Goal: Transaction & Acquisition: Obtain resource

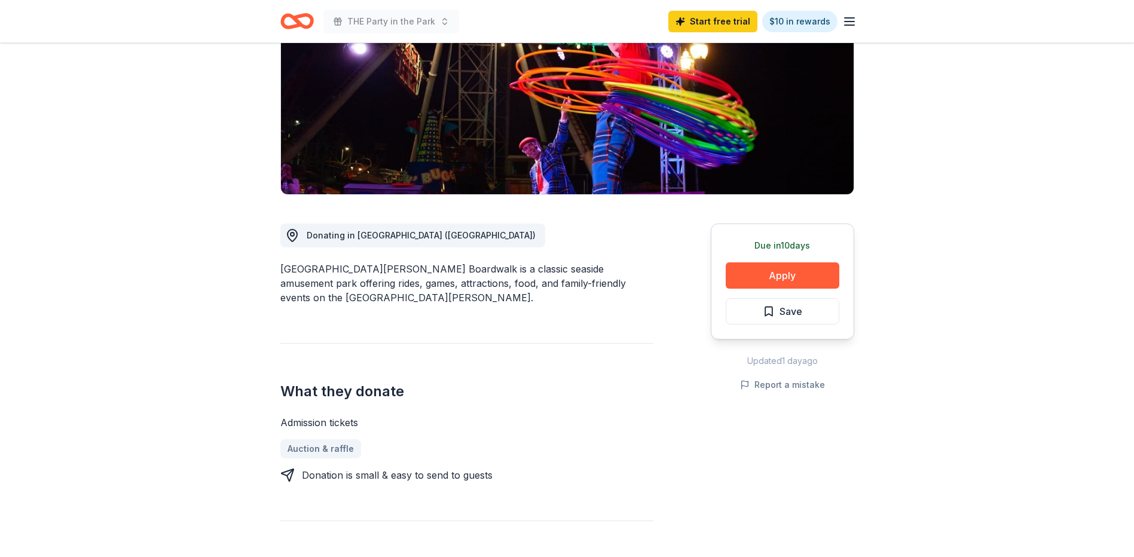
scroll to position [200, 0]
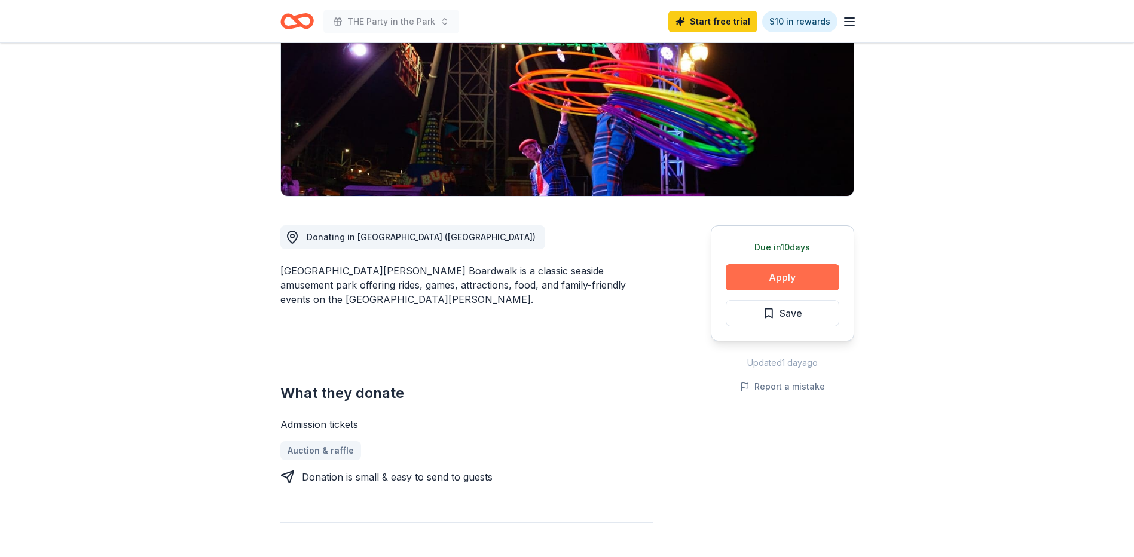
click at [780, 264] on button "Apply" at bounding box center [783, 277] width 114 height 26
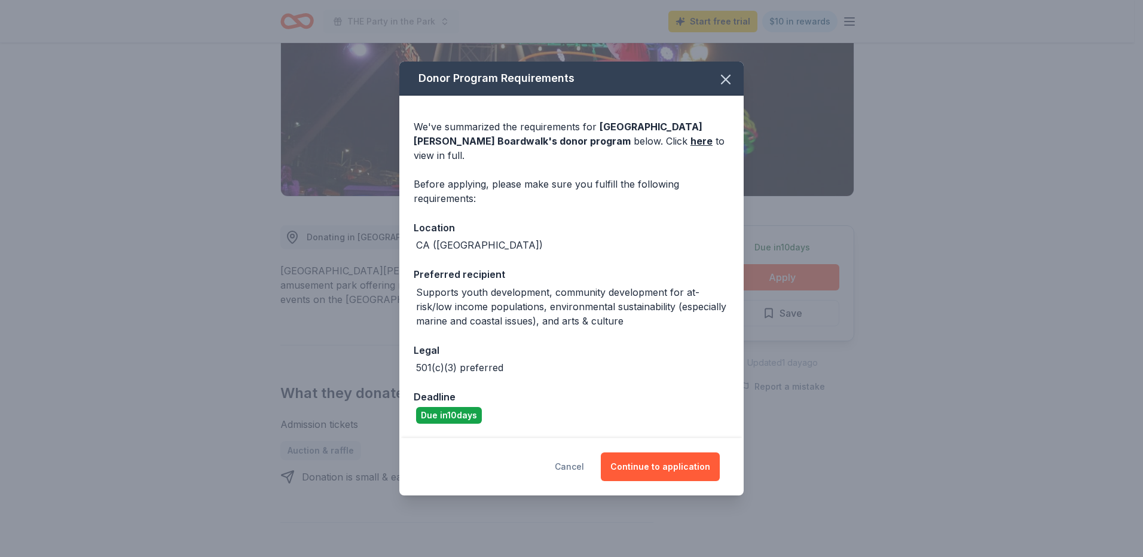
click at [567, 466] on button "Cancel" at bounding box center [569, 466] width 29 height 29
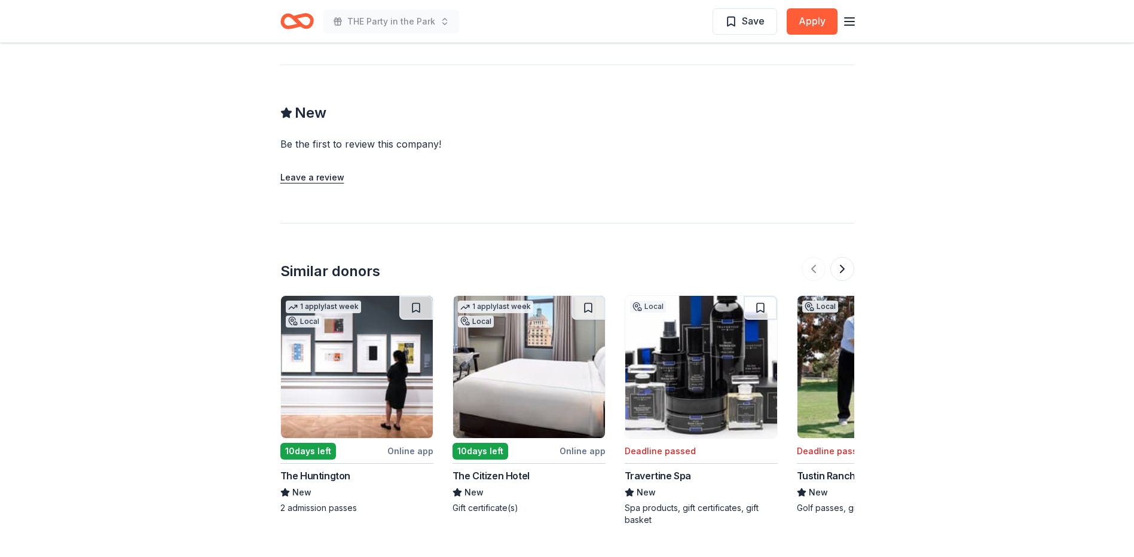
scroll to position [1016, 0]
click at [408, 345] on img at bounding box center [357, 366] width 152 height 142
click at [691, 360] on img at bounding box center [701, 366] width 152 height 142
click at [841, 256] on button at bounding box center [842, 268] width 24 height 24
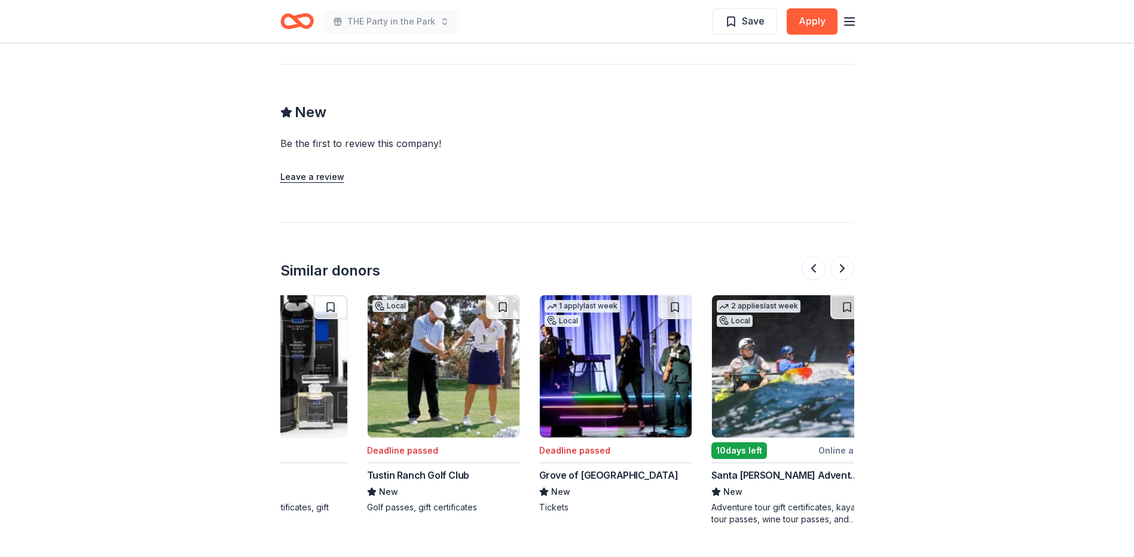
scroll to position [0, 516]
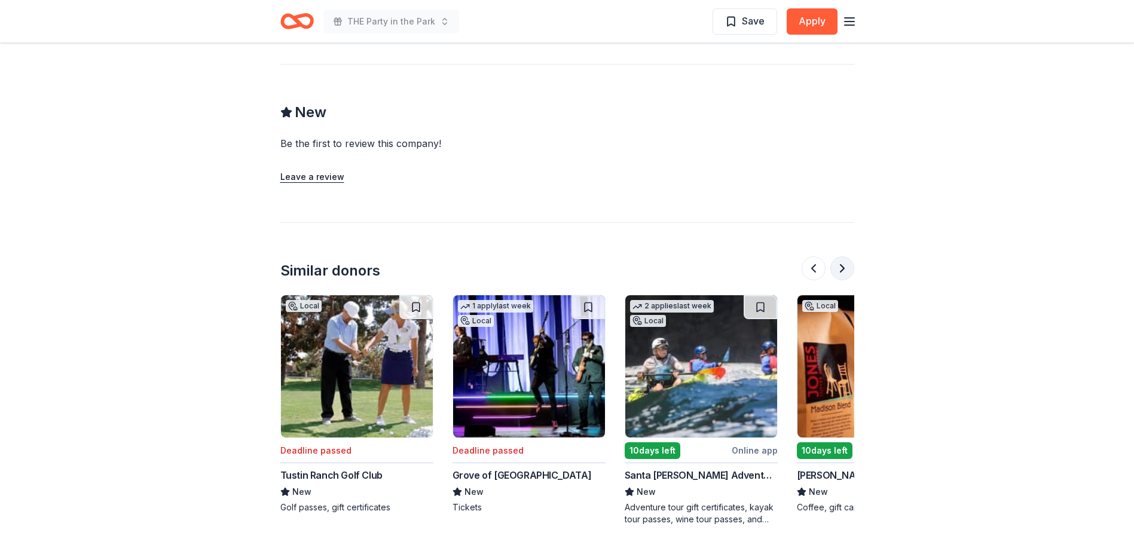
click at [843, 256] on button at bounding box center [842, 268] width 24 height 24
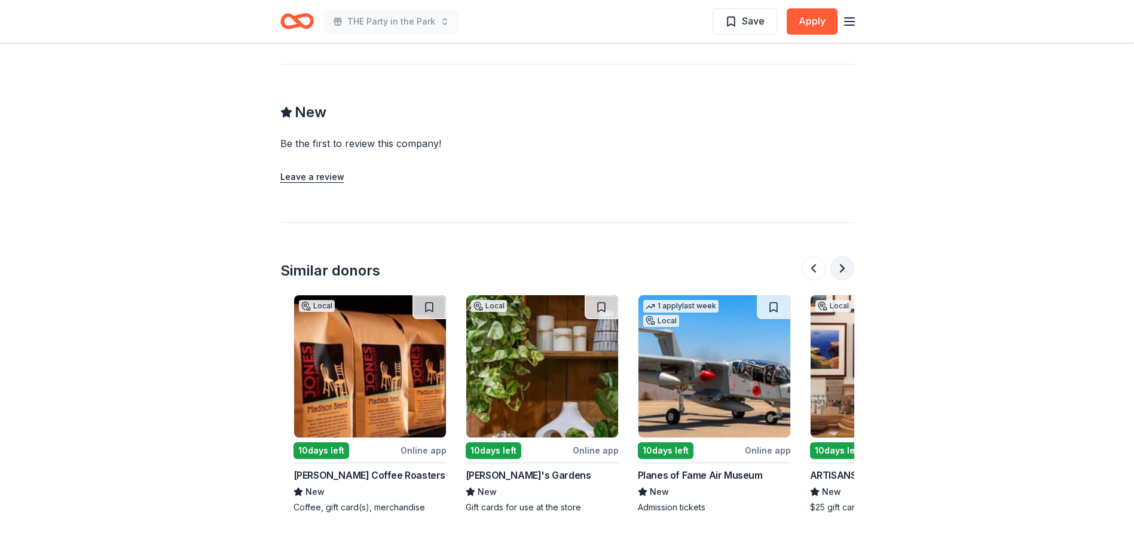
scroll to position [0, 1033]
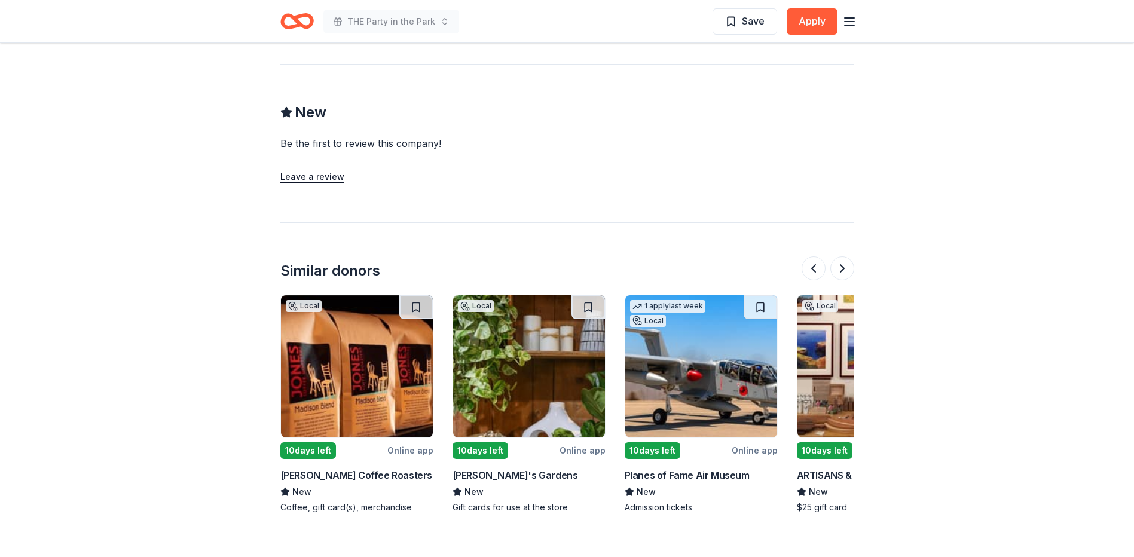
click at [698, 335] on img at bounding box center [701, 366] width 152 height 142
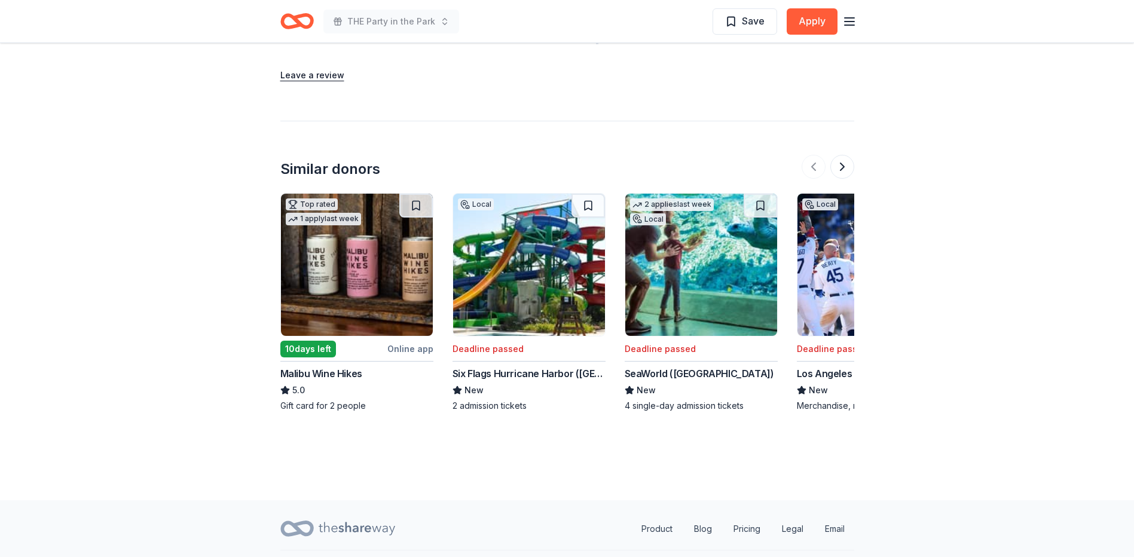
scroll to position [1287, 0]
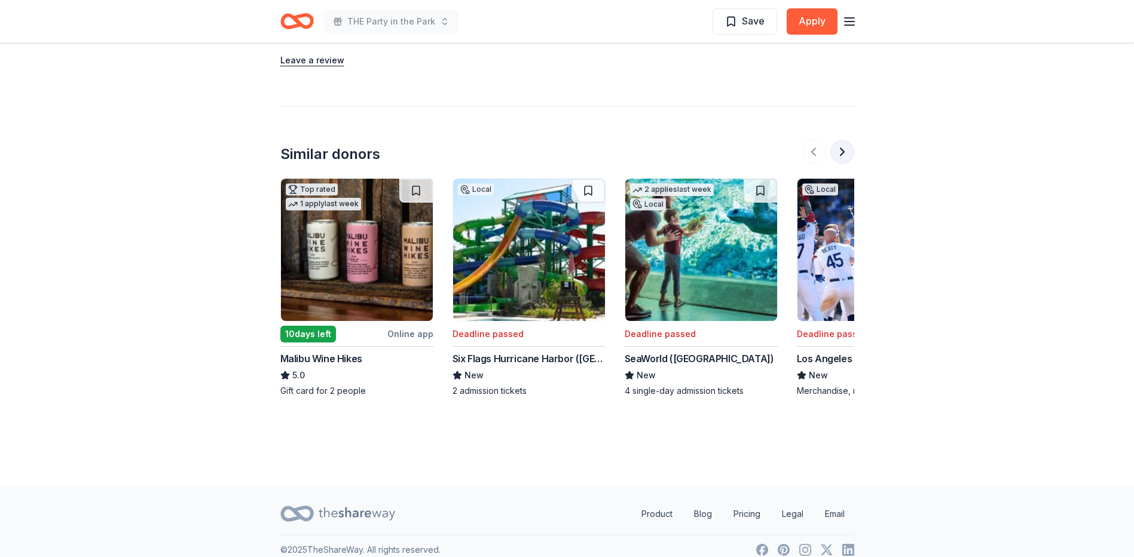
click at [840, 140] on button at bounding box center [842, 152] width 24 height 24
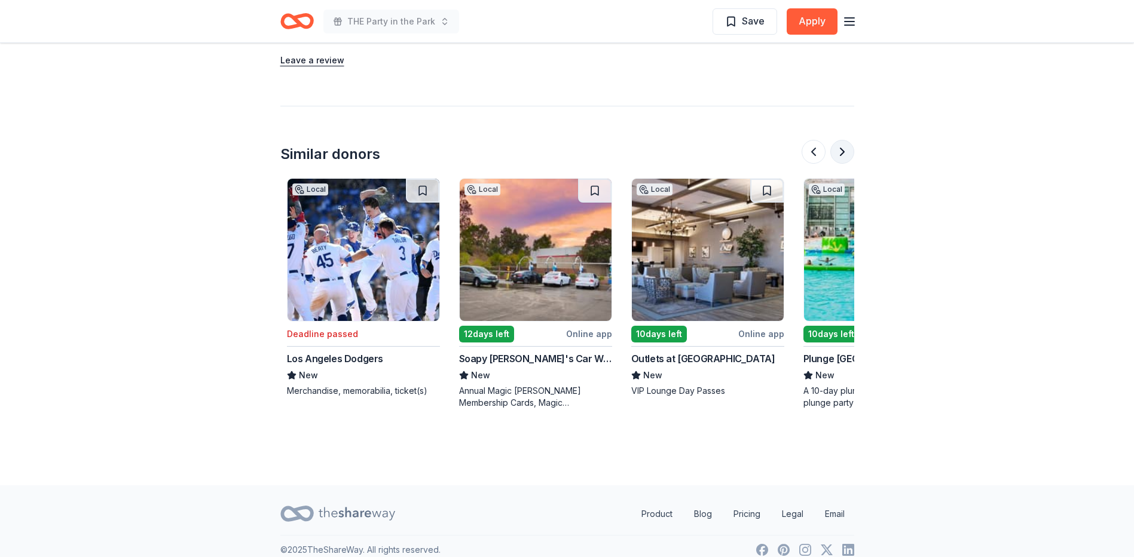
scroll to position [0, 516]
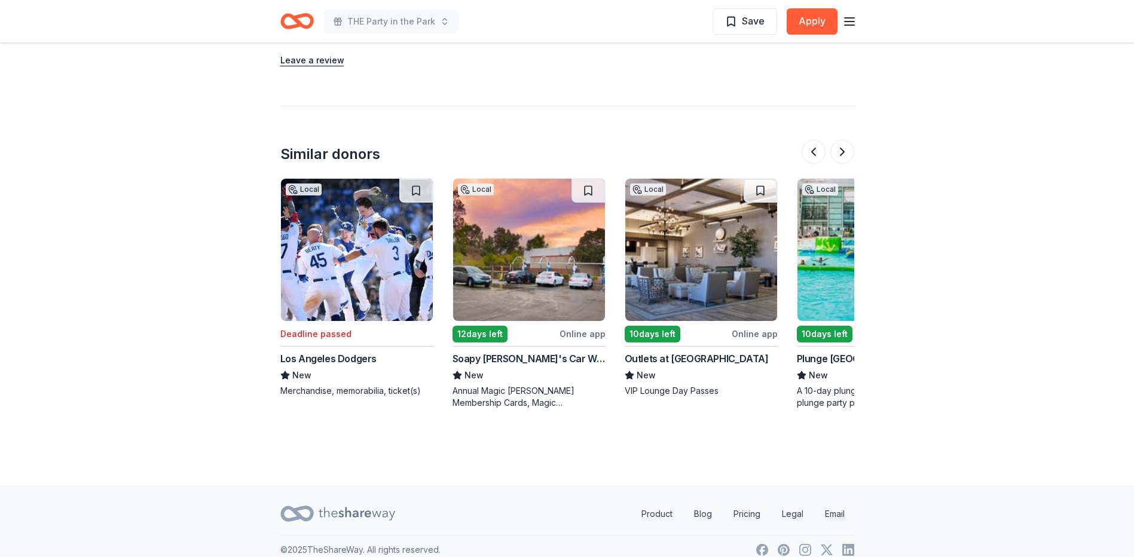
click at [686, 245] on img at bounding box center [701, 250] width 152 height 142
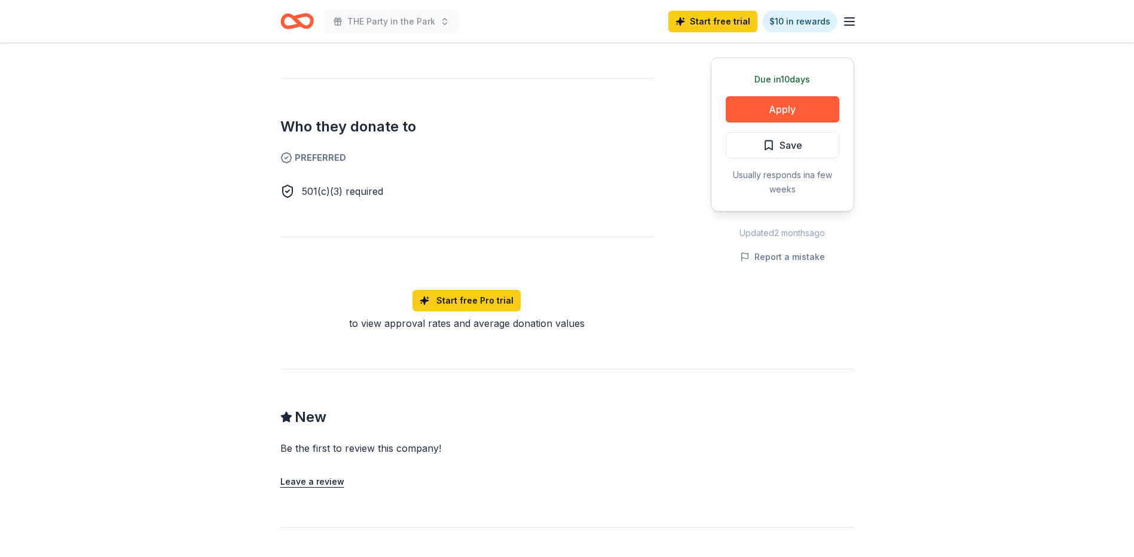
scroll to position [657, 0]
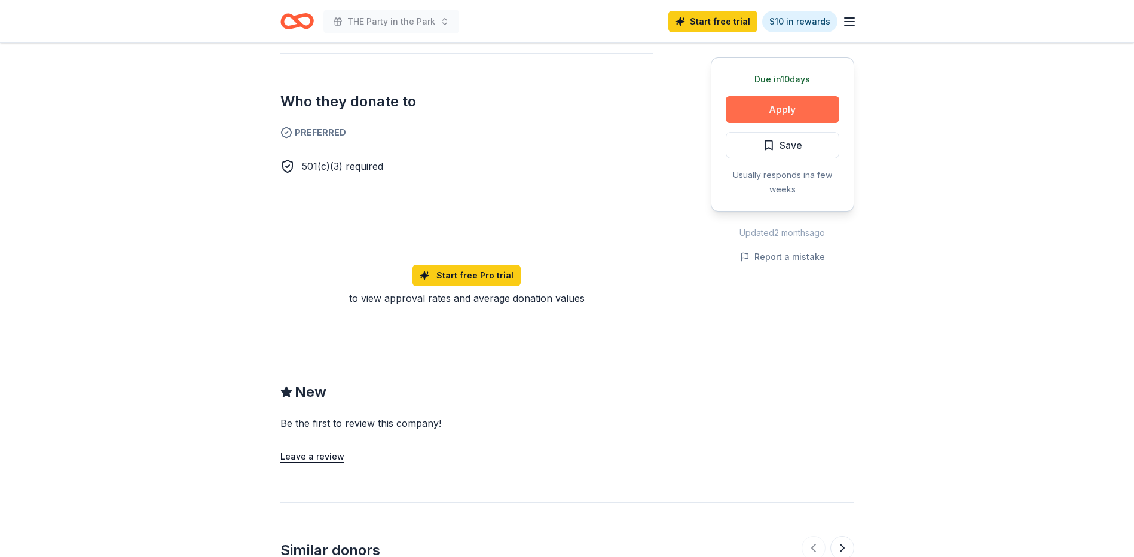
click at [781, 102] on button "Apply" at bounding box center [783, 109] width 114 height 26
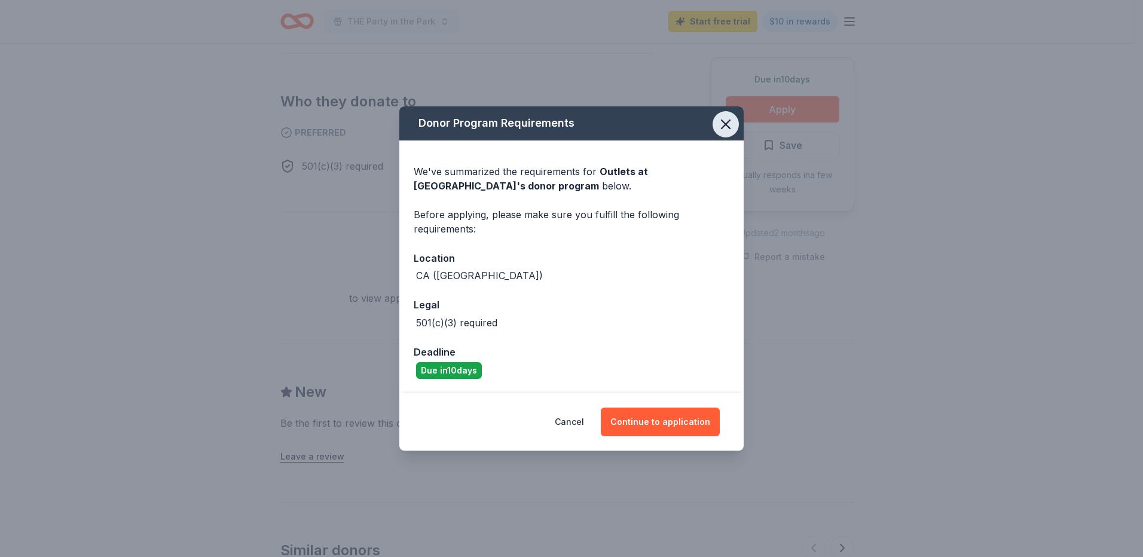
click at [726, 121] on icon "button" at bounding box center [725, 124] width 17 height 17
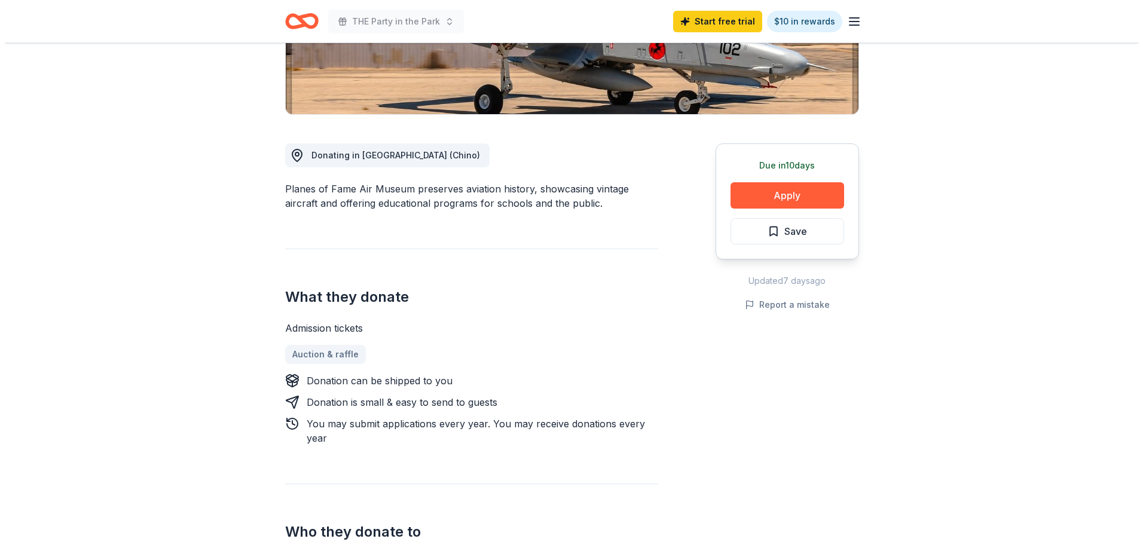
scroll to position [299, 0]
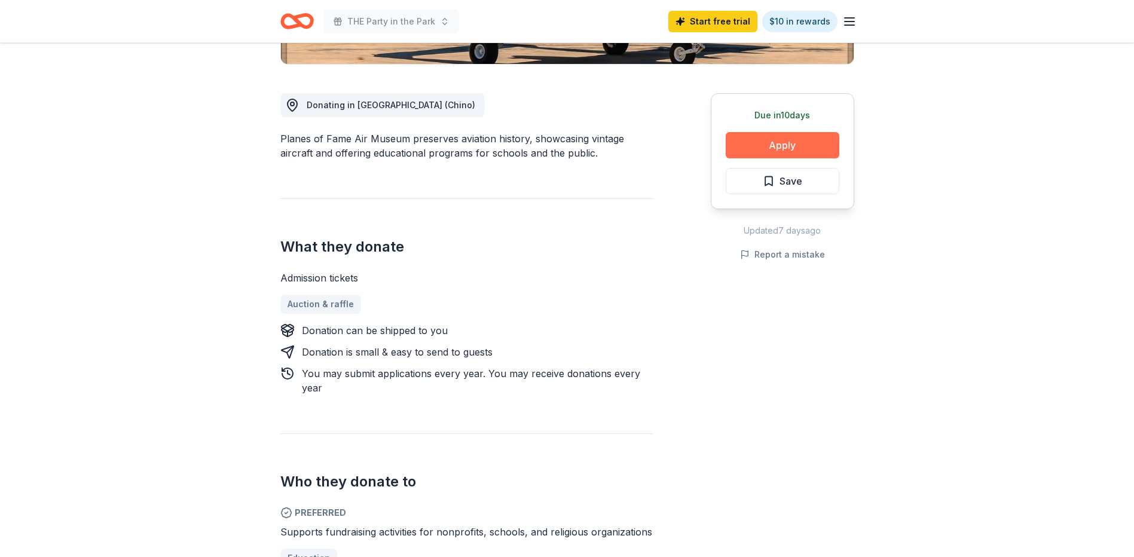
click at [770, 143] on button "Apply" at bounding box center [783, 145] width 114 height 26
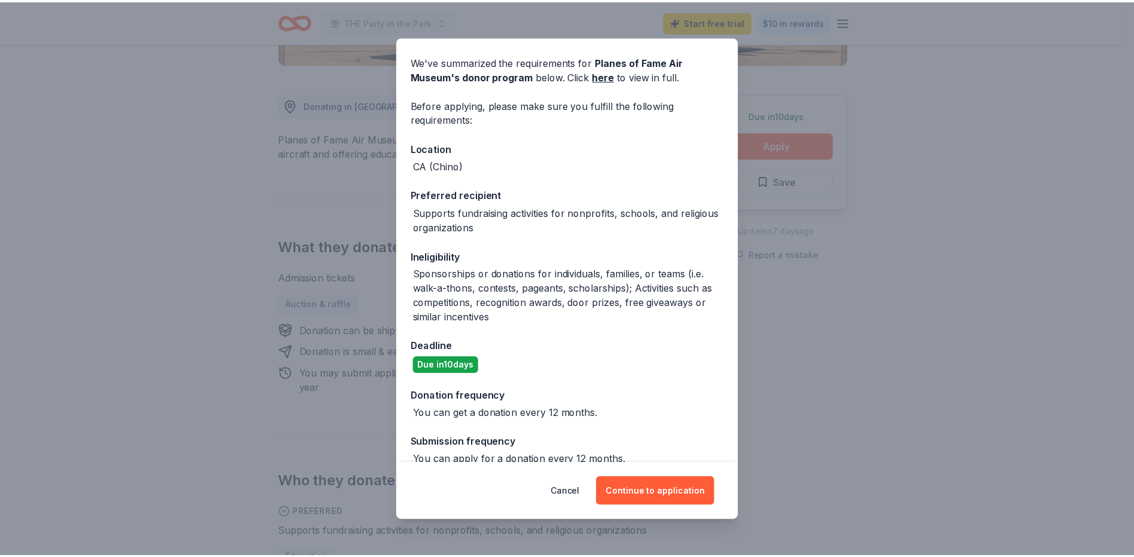
scroll to position [58, 0]
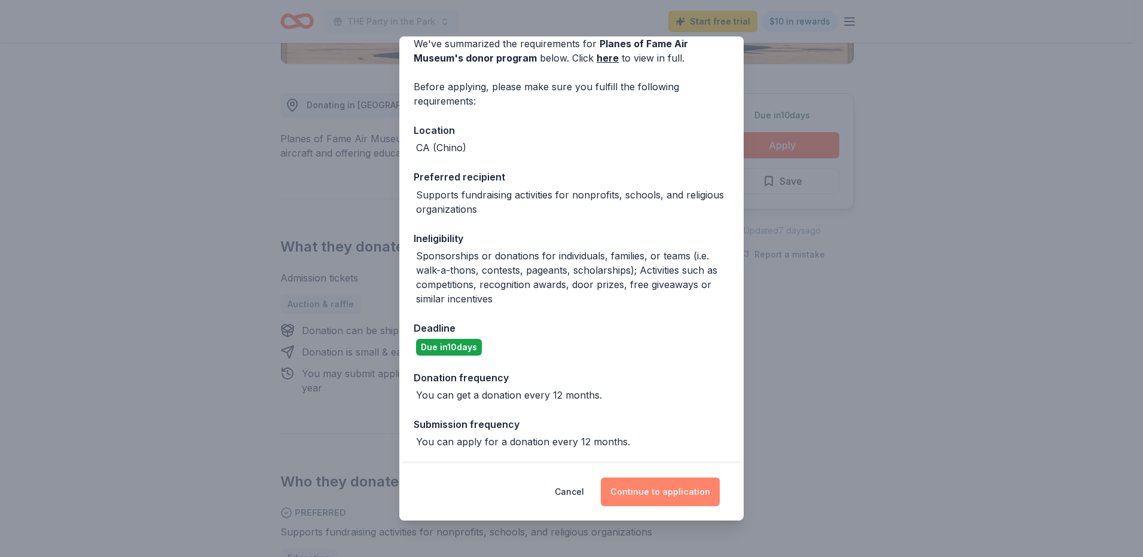
click at [668, 494] on button "Continue to application" at bounding box center [660, 492] width 119 height 29
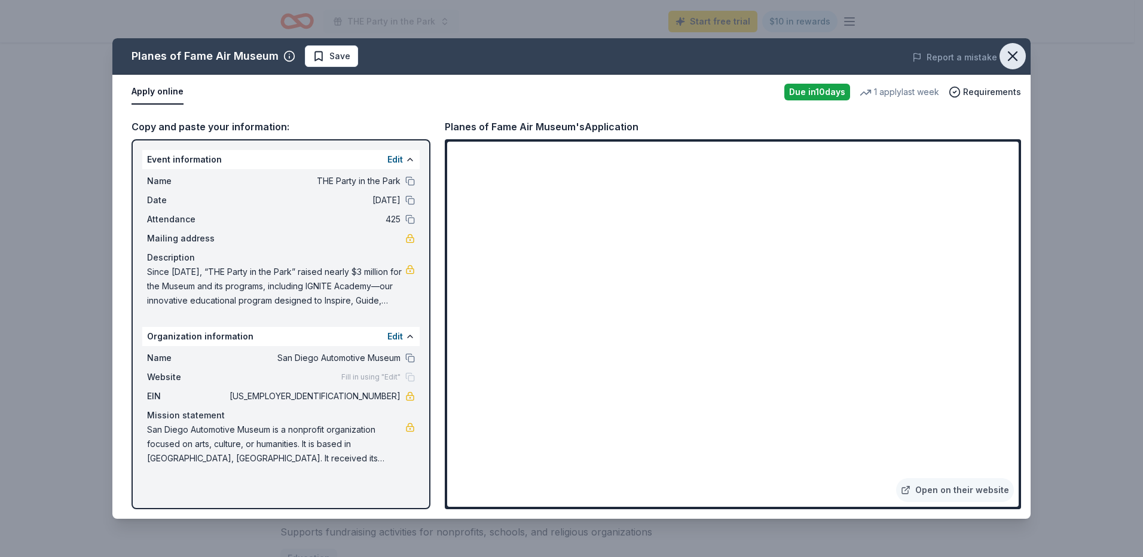
click at [1005, 58] on icon "button" at bounding box center [1012, 56] width 17 height 17
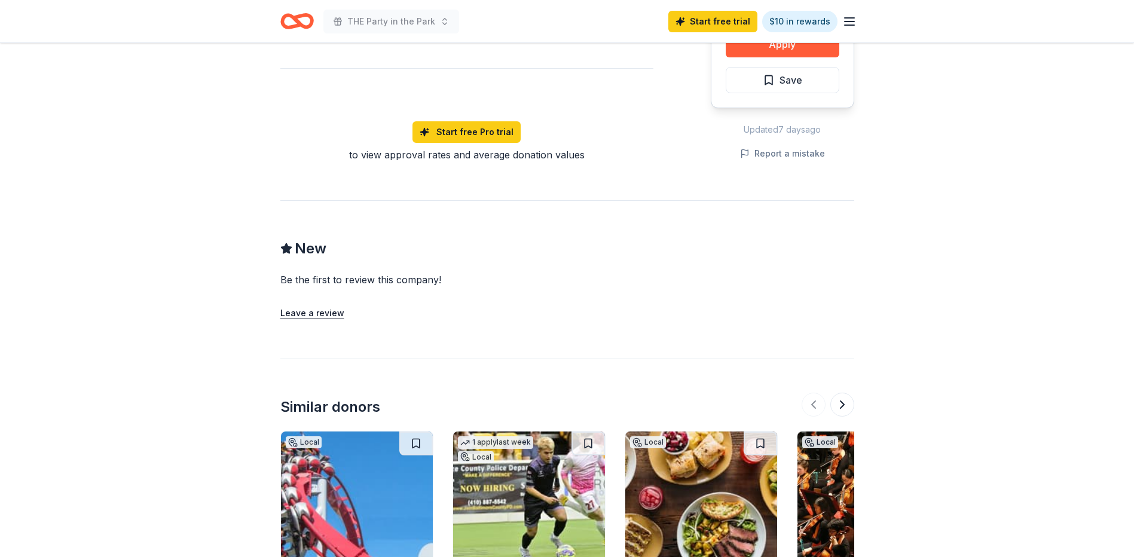
scroll to position [1136, 0]
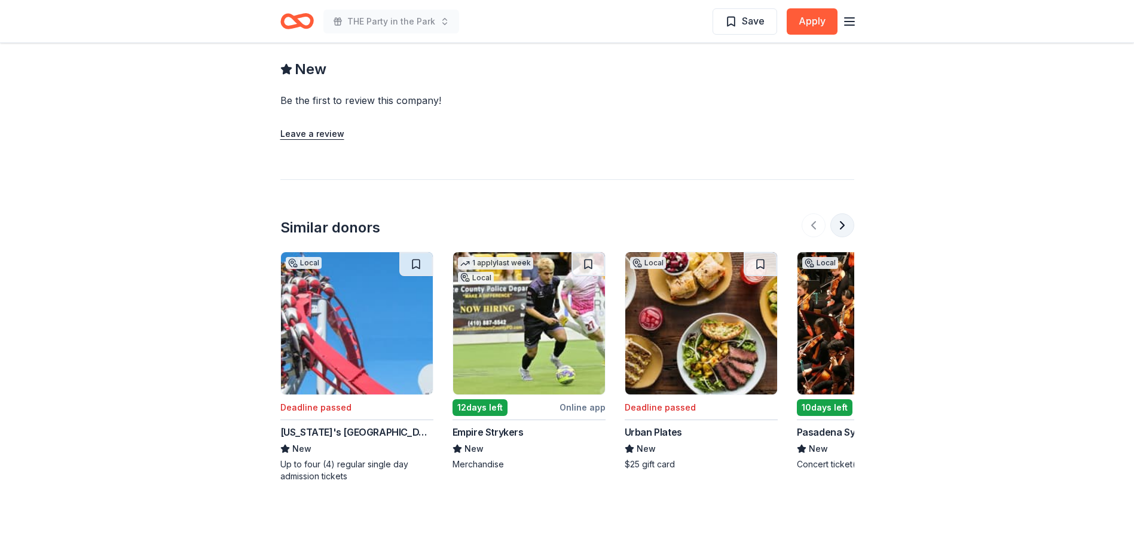
click at [838, 222] on button at bounding box center [842, 225] width 24 height 24
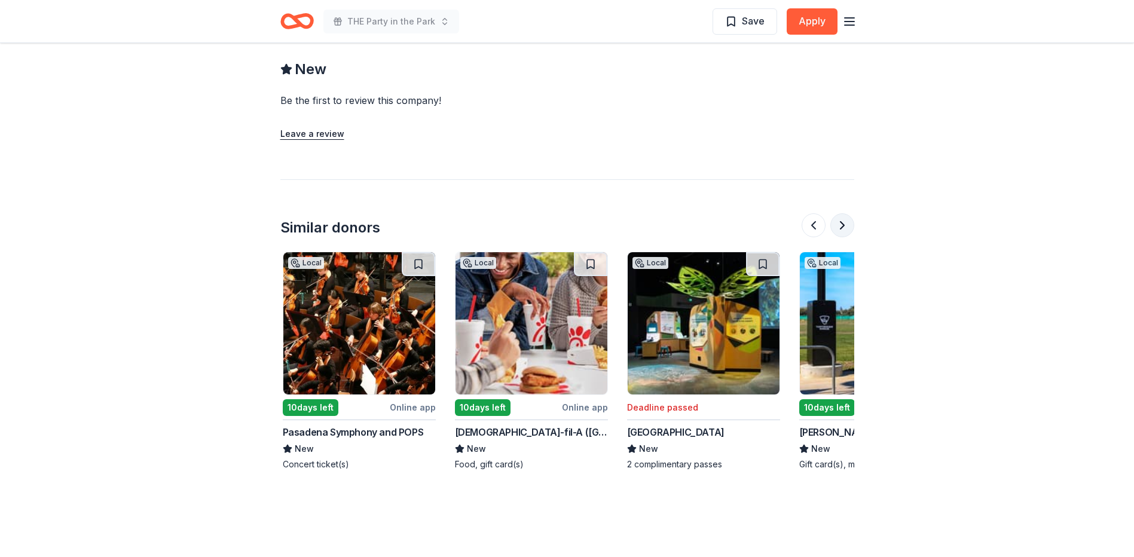
scroll to position [0, 516]
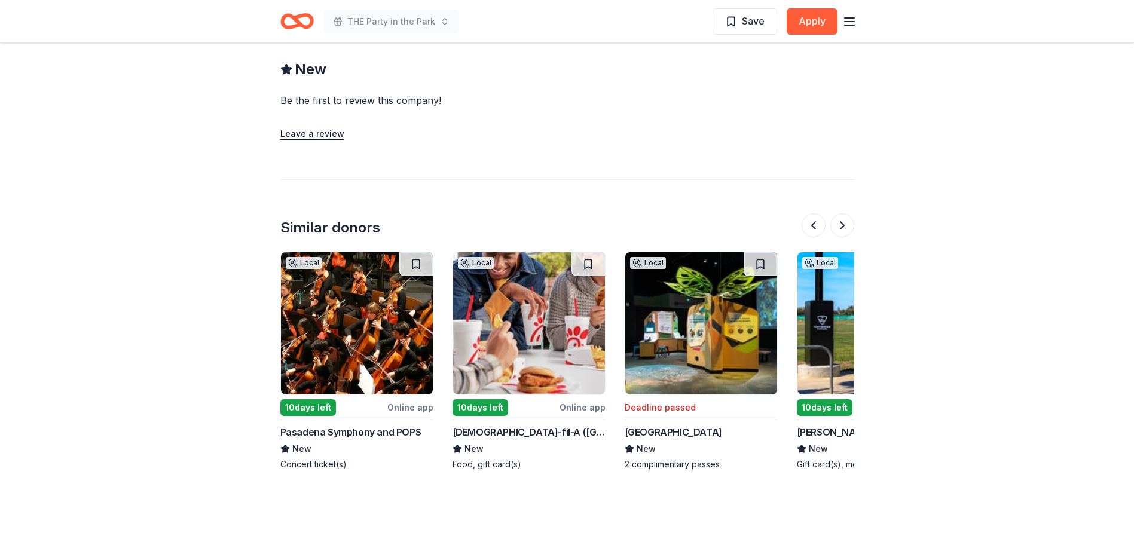
click at [326, 328] on img at bounding box center [357, 323] width 152 height 142
click at [841, 221] on button at bounding box center [842, 225] width 24 height 24
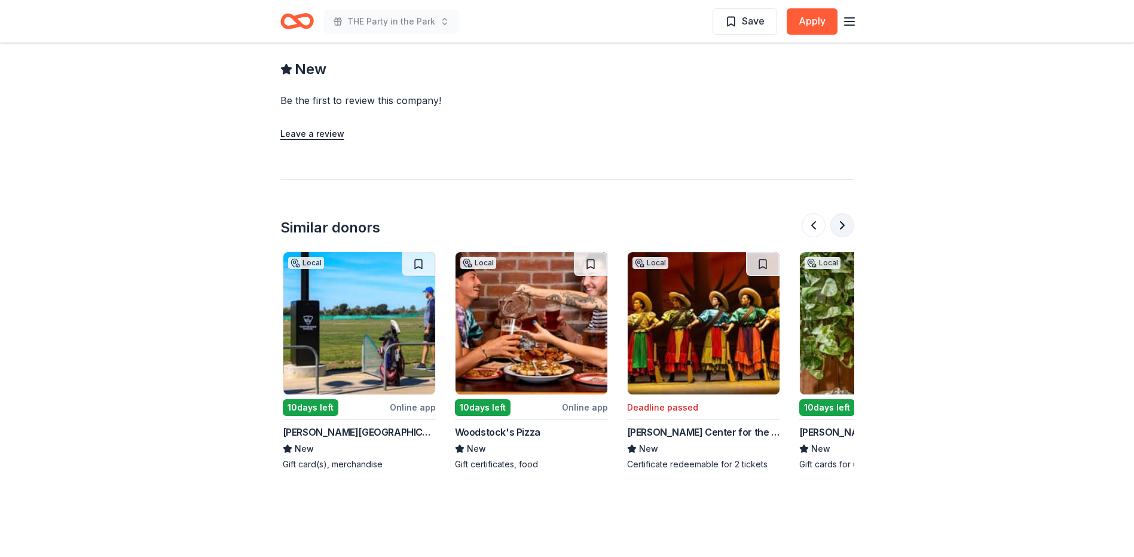
scroll to position [0, 1033]
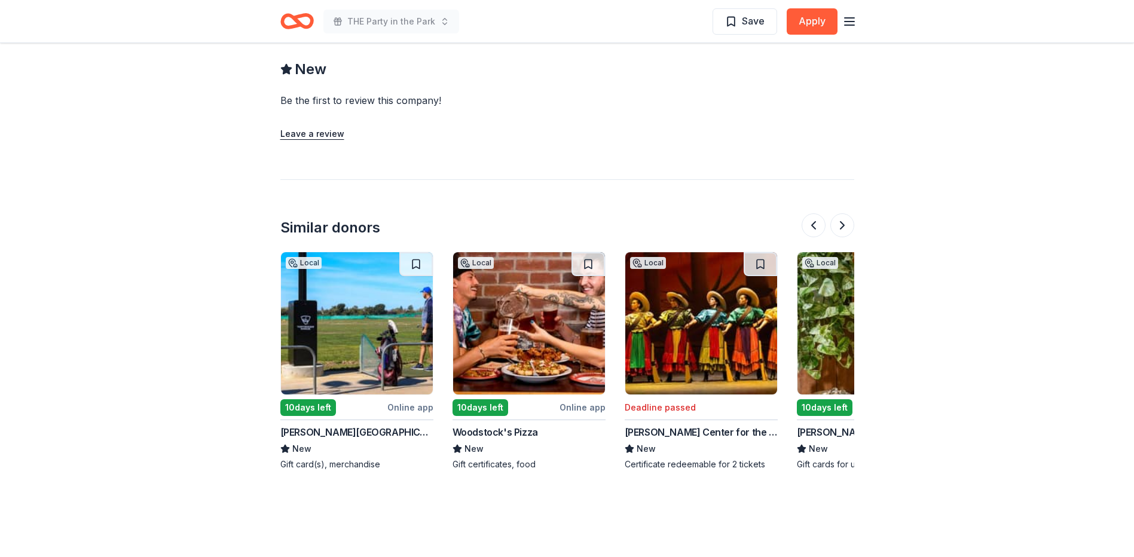
click at [539, 340] on img at bounding box center [529, 323] width 152 height 142
click at [844, 227] on button at bounding box center [842, 225] width 24 height 24
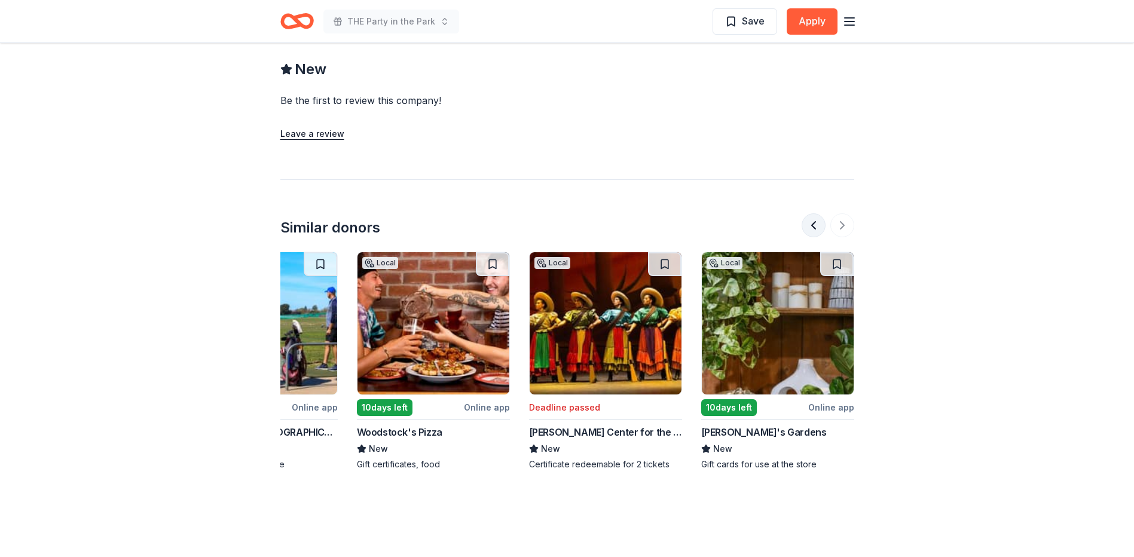
click at [818, 224] on button at bounding box center [813, 225] width 24 height 24
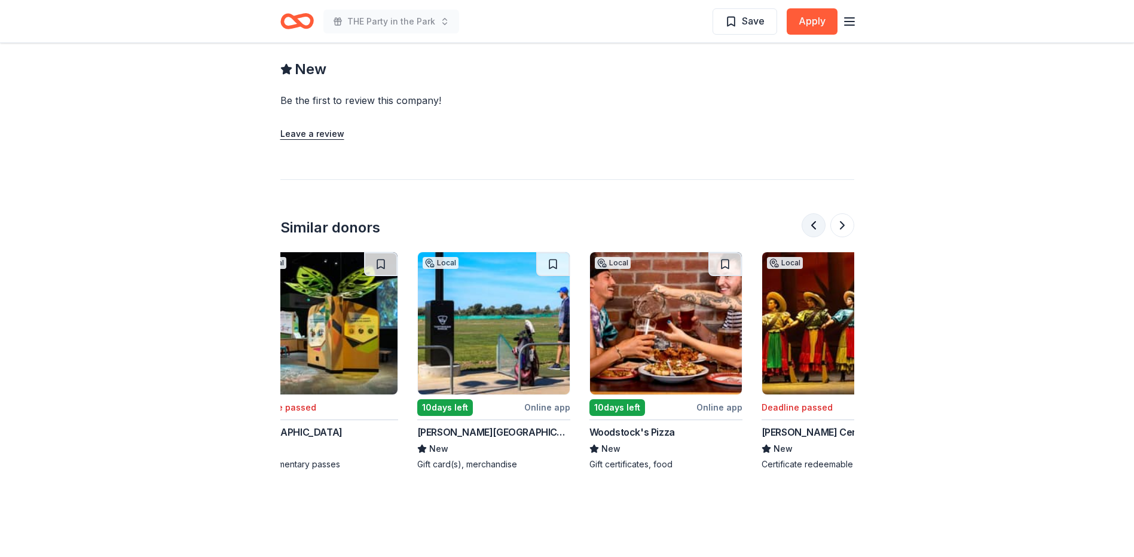
scroll to position [0, 688]
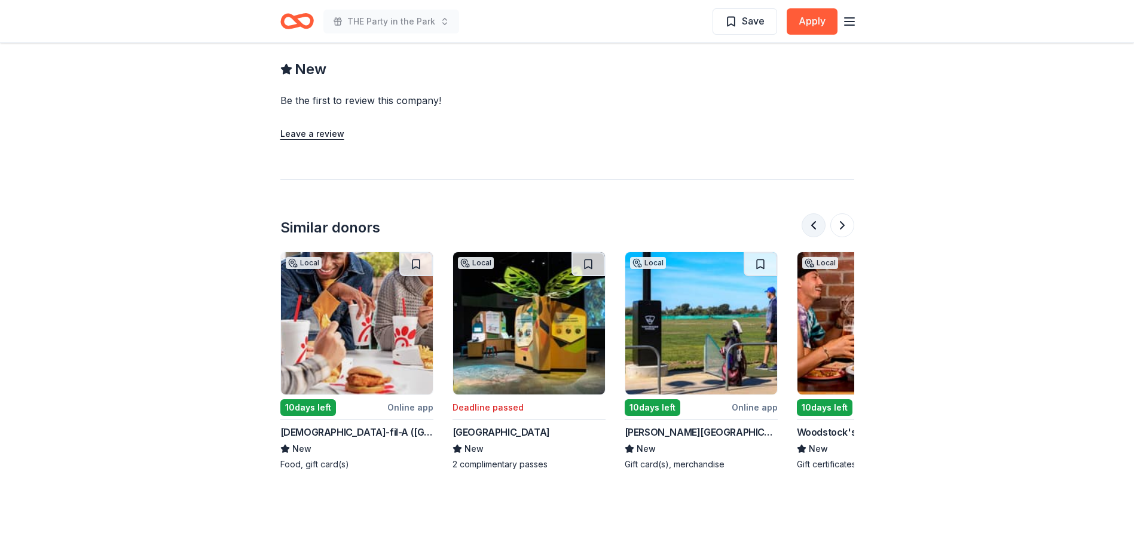
click at [818, 224] on button at bounding box center [813, 225] width 24 height 24
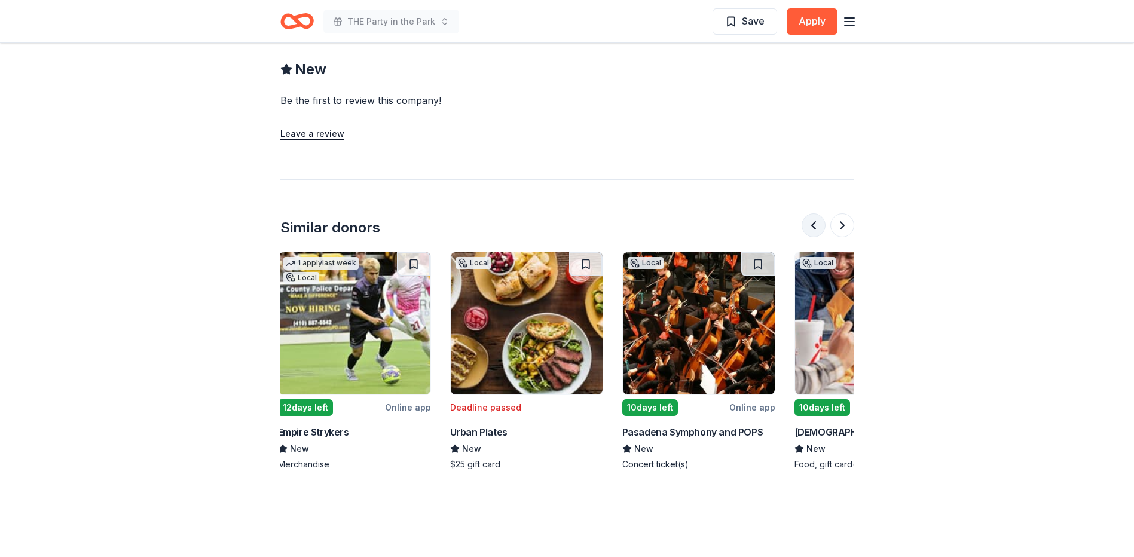
scroll to position [0, 172]
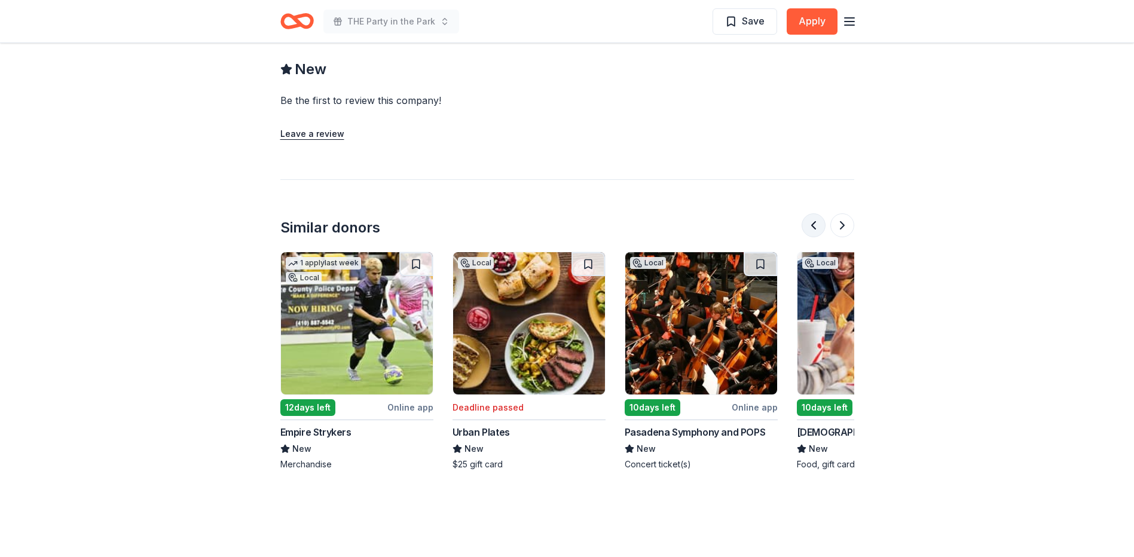
click at [818, 224] on button at bounding box center [813, 225] width 24 height 24
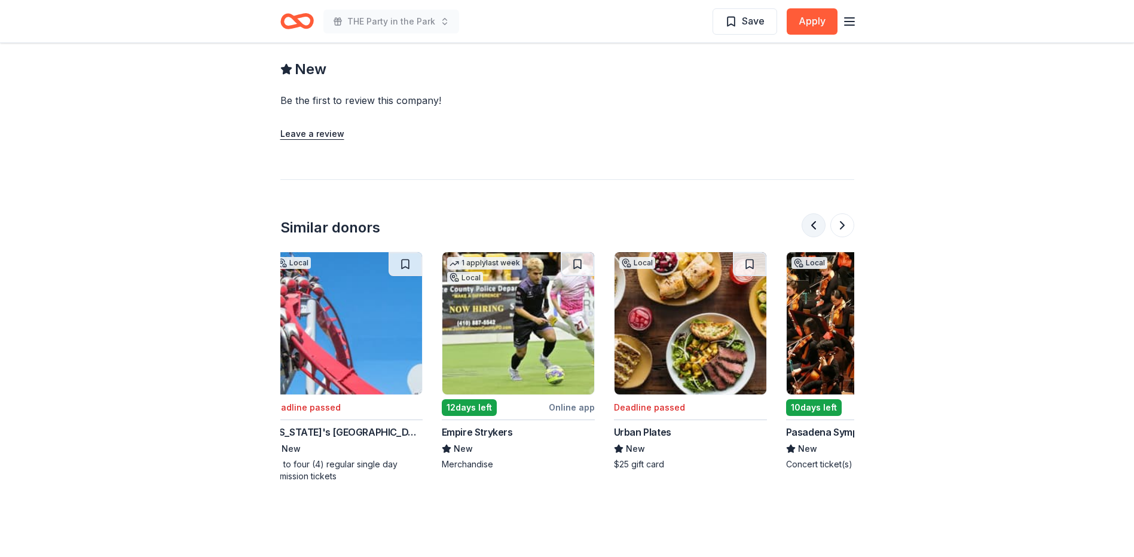
scroll to position [0, 0]
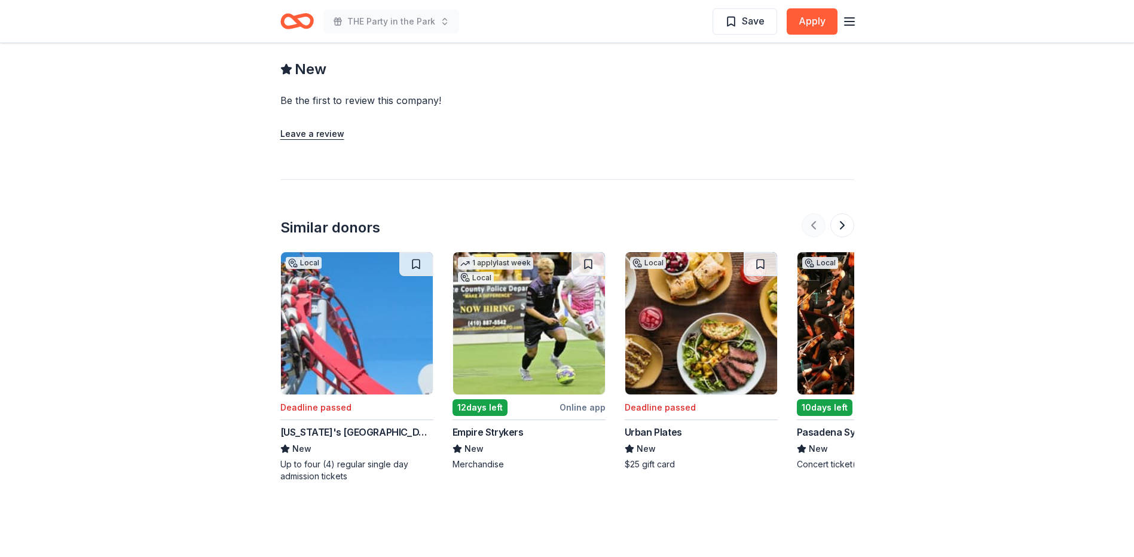
click at [818, 224] on div at bounding box center [827, 225] width 53 height 24
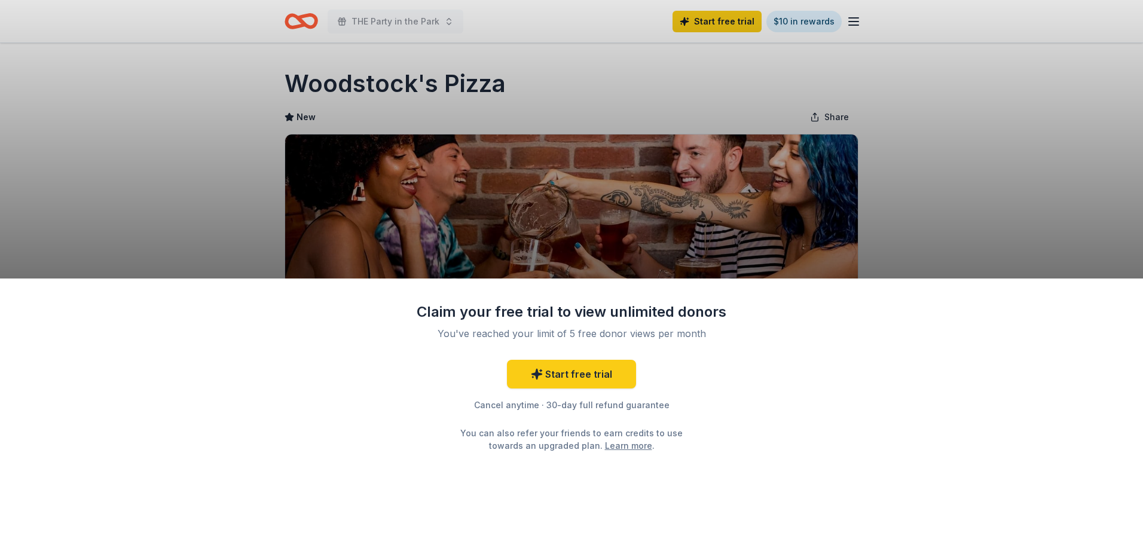
click at [910, 162] on div "Claim your free trial to view unlimited donors You've reached your limit of 5 f…" at bounding box center [571, 278] width 1143 height 557
